Goal: Information Seeking & Learning: Check status

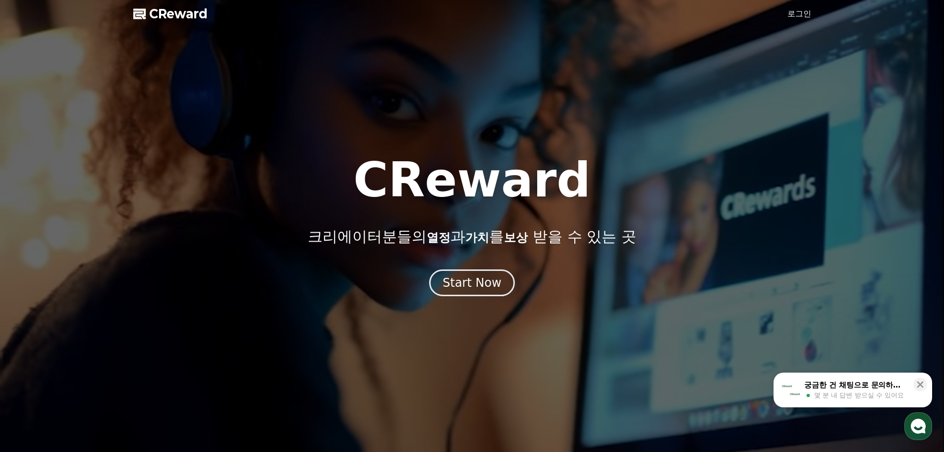
click at [789, 17] on link "로그인" at bounding box center [800, 14] width 24 height 12
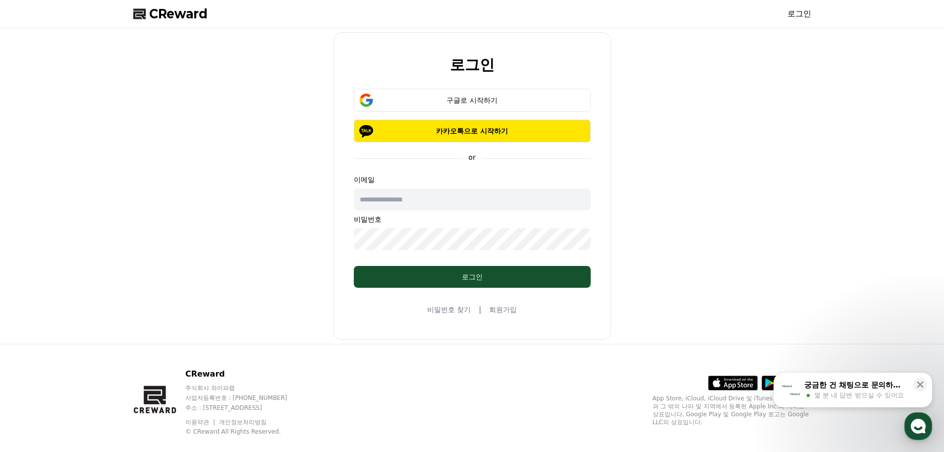
click at [411, 136] on button "카카오톡으로 시작하기" at bounding box center [472, 130] width 237 height 23
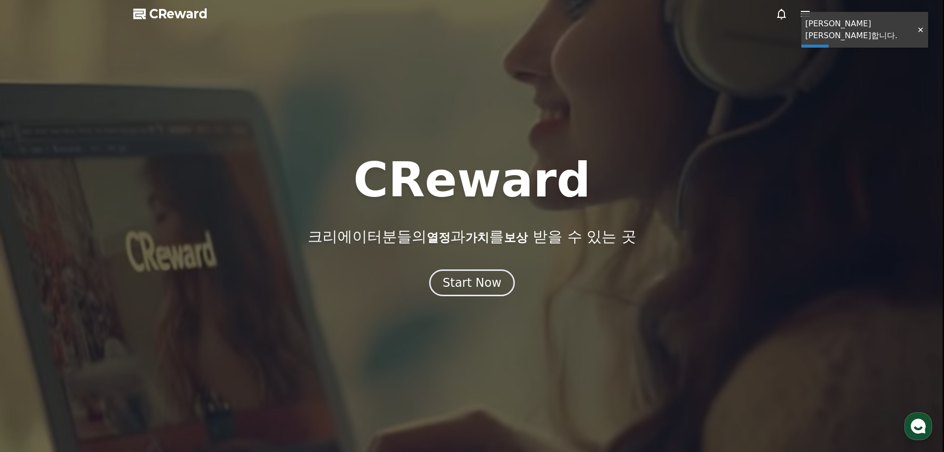
click at [205, 11] on span "CReward" at bounding box center [178, 14] width 58 height 16
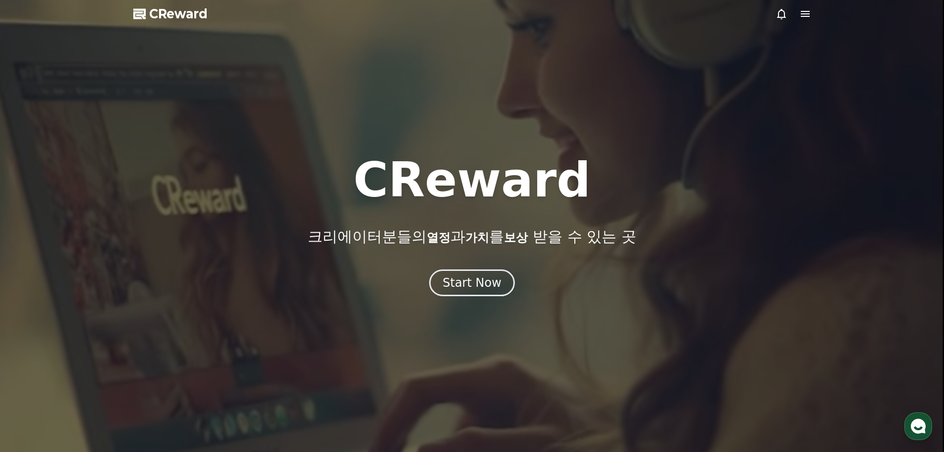
click at [804, 13] on icon at bounding box center [806, 14] width 12 height 12
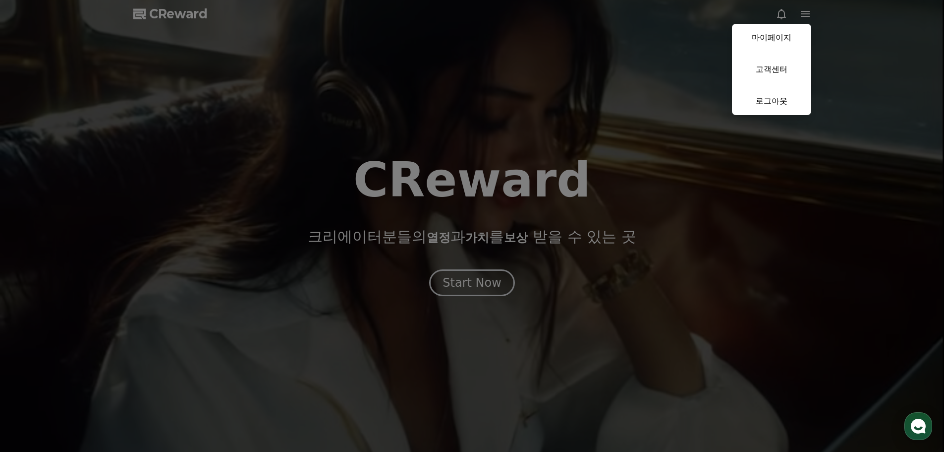
click at [780, 42] on link "마이페이지" at bounding box center [771, 38] width 79 height 28
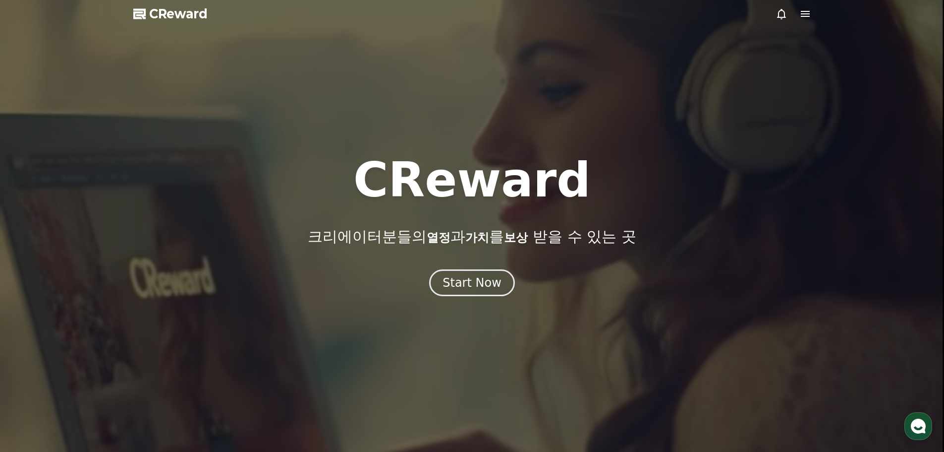
select select "**********"
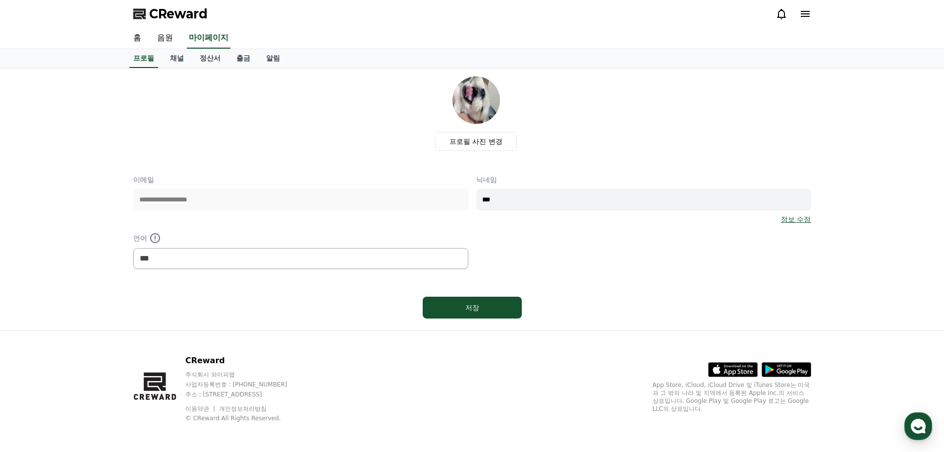
click at [187, 58] on link "채널" at bounding box center [177, 58] width 30 height 19
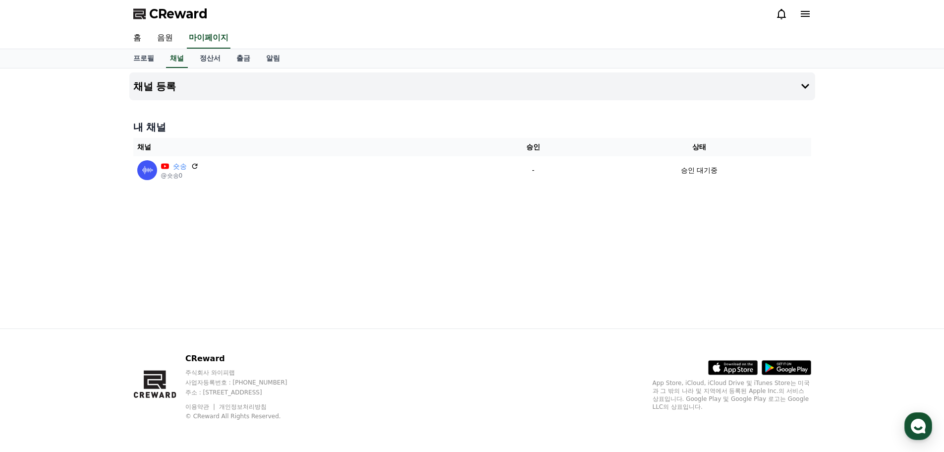
click at [162, 36] on link "음원" at bounding box center [165, 38] width 32 height 21
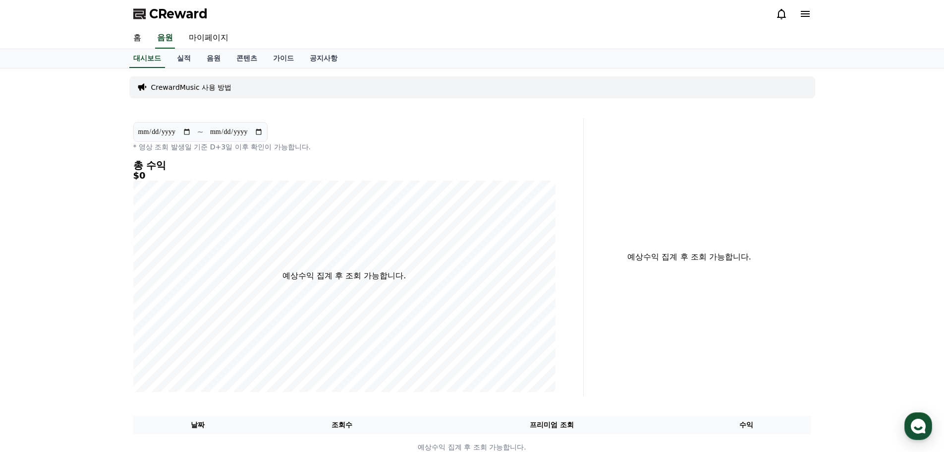
click at [135, 34] on link "홈" at bounding box center [137, 38] width 24 height 21
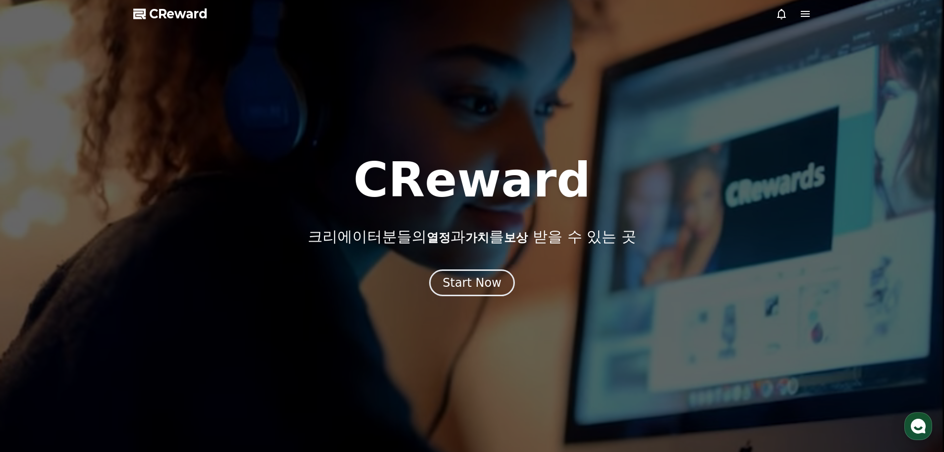
click at [809, 10] on icon at bounding box center [806, 14] width 12 height 12
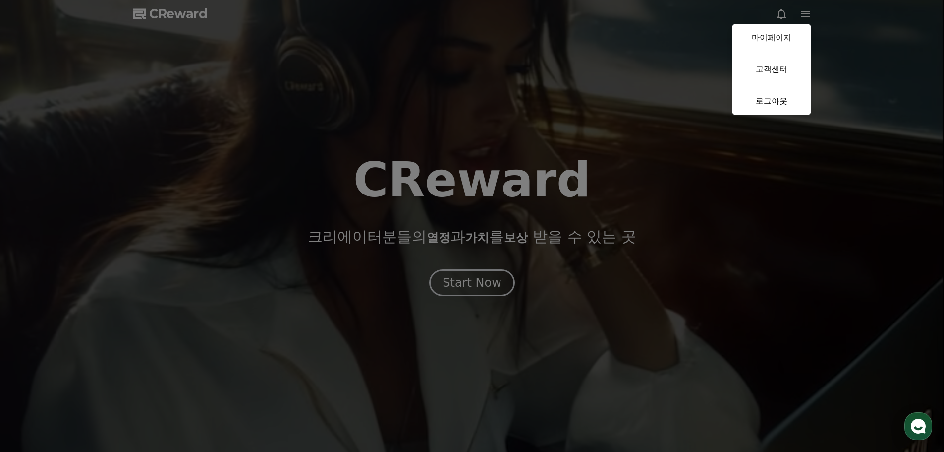
click at [779, 44] on link "마이페이지" at bounding box center [771, 38] width 79 height 28
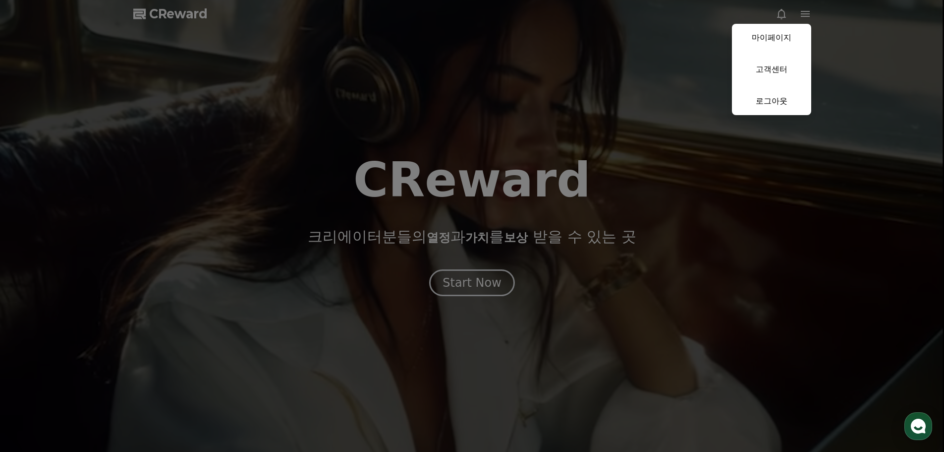
select select "**********"
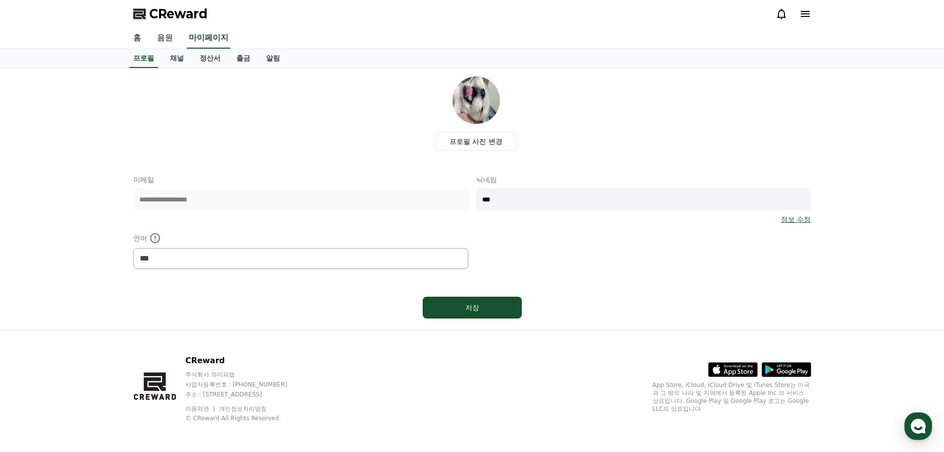
click at [765, 14] on div "CReward" at bounding box center [472, 14] width 694 height 28
click at [774, 16] on div "CReward" at bounding box center [472, 14] width 694 height 28
click at [776, 16] on icon at bounding box center [782, 14] width 12 height 12
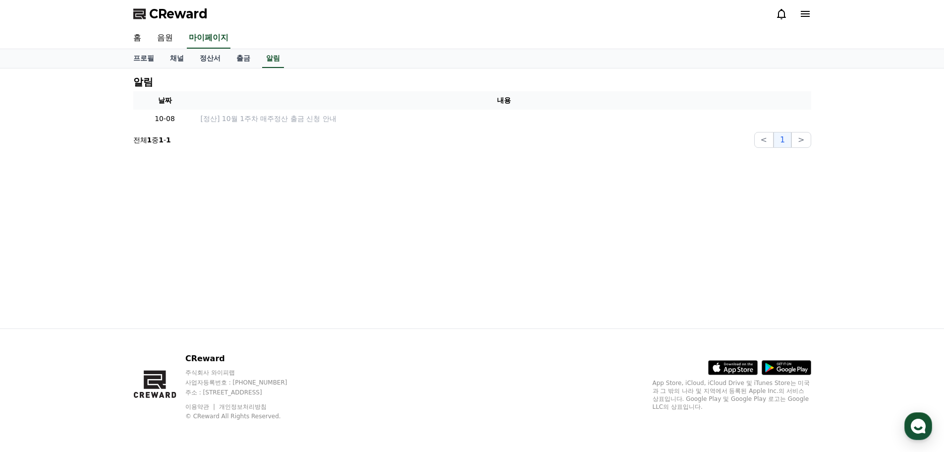
click at [779, 17] on icon at bounding box center [781, 14] width 9 height 10
click at [284, 125] on td "[정산] 10월 1주차 매주정산 출금 신청 안내" at bounding box center [504, 119] width 615 height 18
click at [274, 121] on p "[정산] 10월 1주차 매주정산 출금 신청 안내" at bounding box center [504, 119] width 607 height 10
